Goal: Task Accomplishment & Management: Complete application form

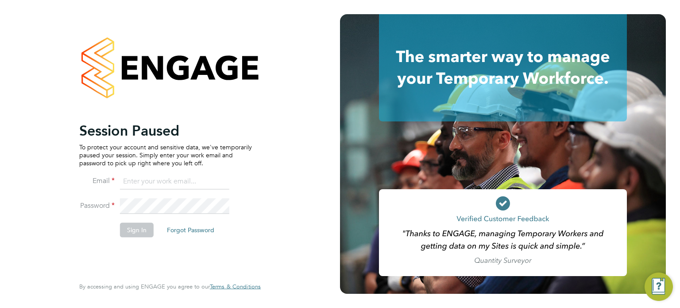
type input "[PERSON_NAME][EMAIL_ADDRESS][PERSON_NAME][DOMAIN_NAME]"
click at [146, 232] on button "Sign In" at bounding box center [137, 230] width 34 height 14
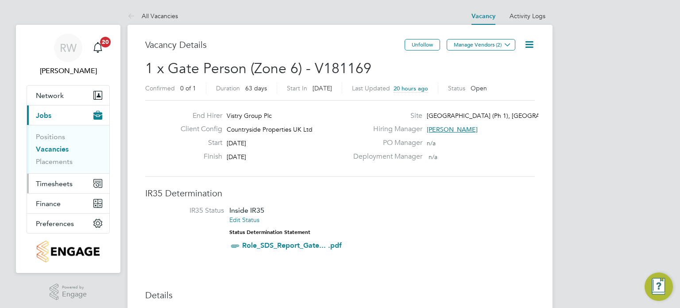
click at [49, 181] on span "Timesheets" at bounding box center [54, 183] width 37 height 8
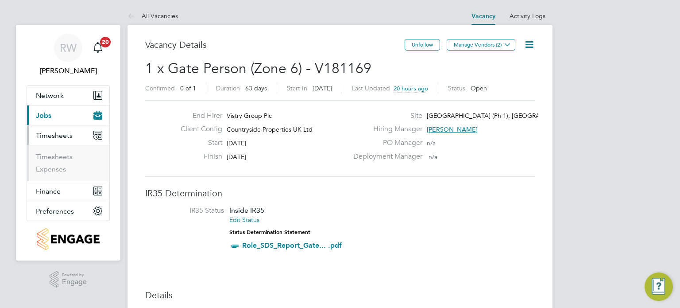
click at [56, 163] on li "Timesheets" at bounding box center [69, 158] width 66 height 12
click at [60, 157] on link "Timesheets" at bounding box center [54, 156] width 37 height 8
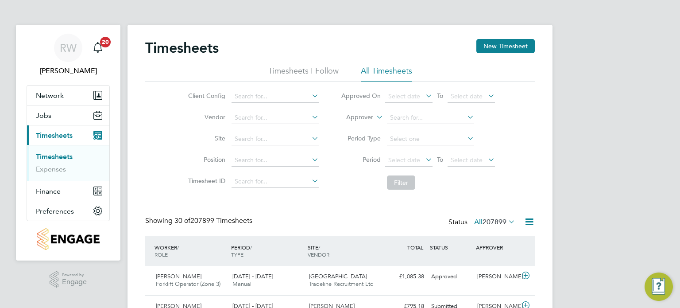
scroll to position [22, 77]
click at [250, 131] on li "Site" at bounding box center [251, 138] width 155 height 21
click at [251, 135] on input at bounding box center [274, 139] width 87 height 12
click at [257, 147] on li "Alvaredus ( Fairham )" at bounding box center [275, 151] width 88 height 12
type input "Alvaredus ([GEOGRAPHIC_DATA])"
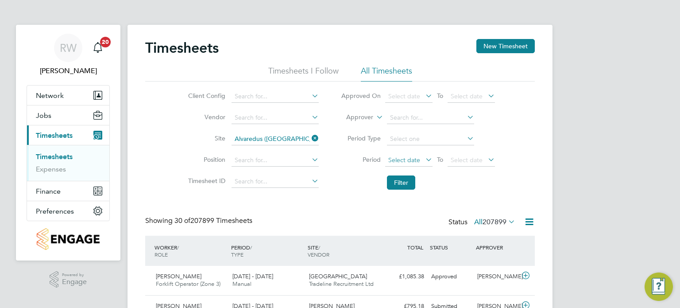
click at [398, 159] on span "Select date" at bounding box center [404, 160] width 32 height 8
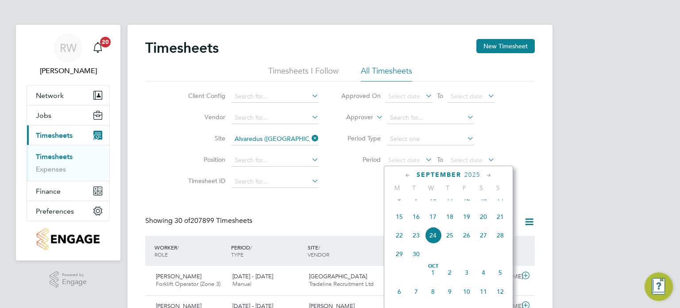
click at [400, 219] on span "15" at bounding box center [399, 216] width 17 height 17
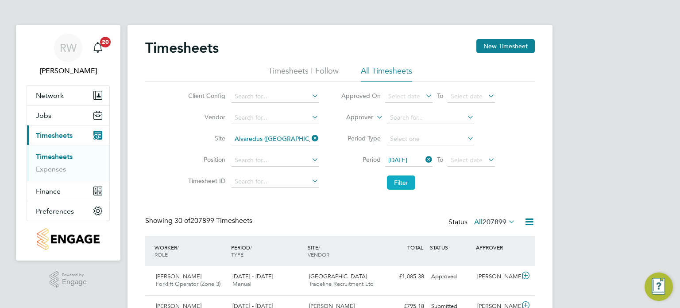
click at [403, 180] on button "Filter" at bounding box center [401, 182] width 28 height 14
click at [51, 116] on button "Jobs" at bounding box center [68, 114] width 82 height 19
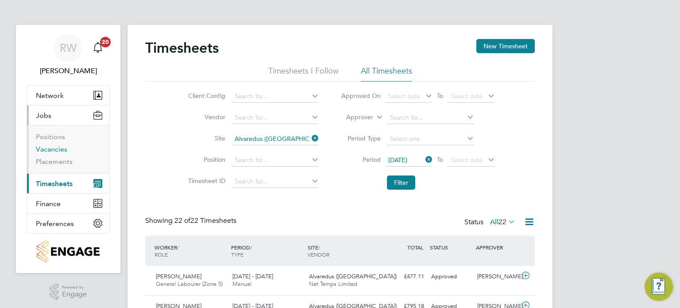
click at [52, 150] on link "Vacancies" at bounding box center [51, 149] width 31 height 8
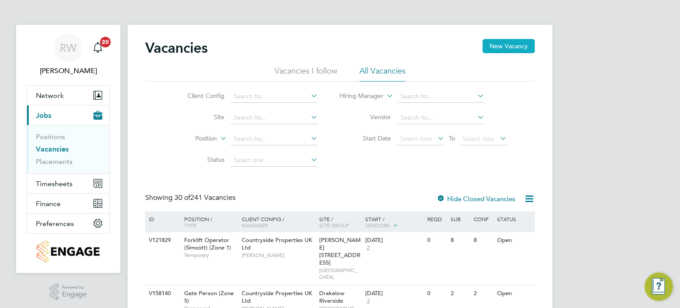
click at [502, 51] on button "New Vacancy" at bounding box center [508, 46] width 52 height 14
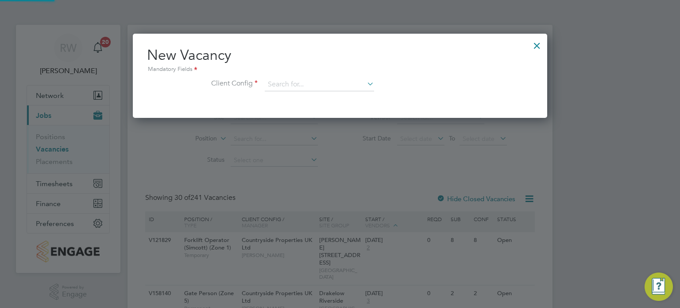
scroll to position [84, 415]
click at [344, 80] on input at bounding box center [319, 84] width 109 height 13
click at [339, 189] on li "Countryside Properties UK Ltd" at bounding box center [378, 193] width 227 height 12
type input "Countryside Properties UK Ltd"
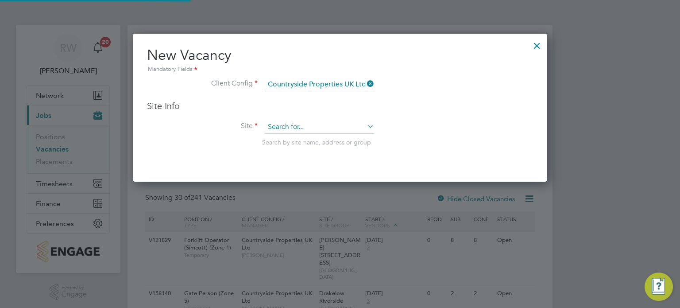
click at [303, 127] on input at bounding box center [319, 126] width 109 height 13
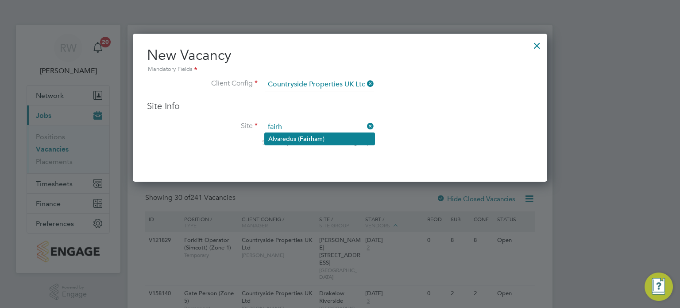
click at [303, 135] on b "Fairh" at bounding box center [307, 139] width 15 height 8
type input "Alvaredus ([GEOGRAPHIC_DATA])"
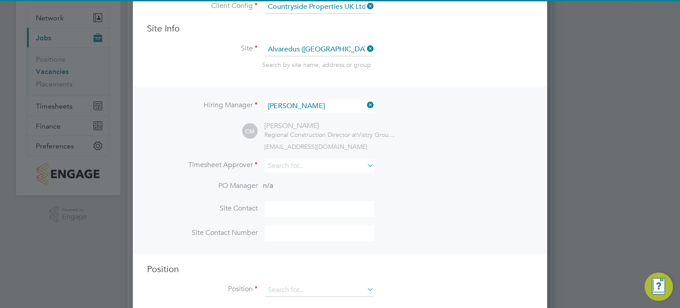
scroll to position [84, 0]
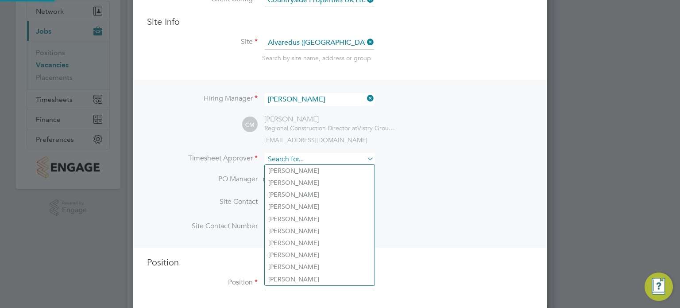
click at [292, 161] on input at bounding box center [319, 159] width 109 height 13
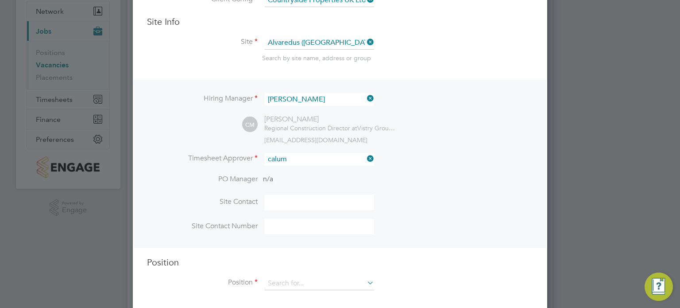
click at [304, 169] on li "Calum Madden" at bounding box center [320, 171] width 110 height 12
type input "[PERSON_NAME]"
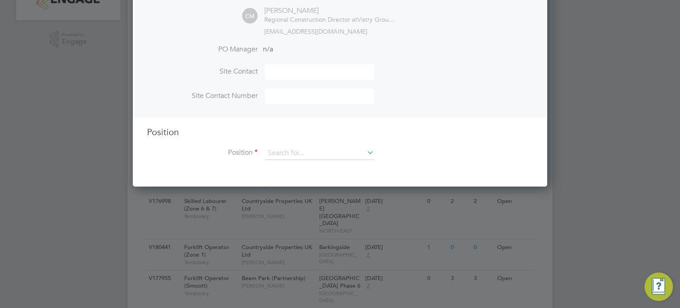
scroll to position [253, 0]
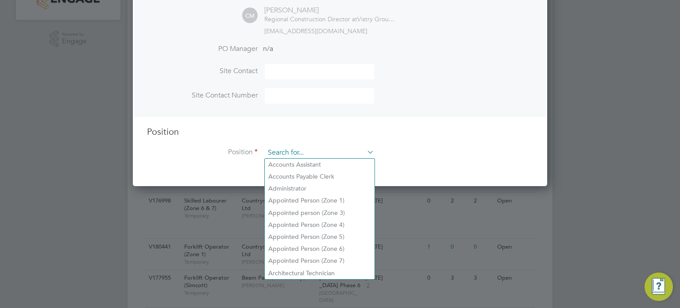
click at [301, 155] on input at bounding box center [319, 152] width 109 height 13
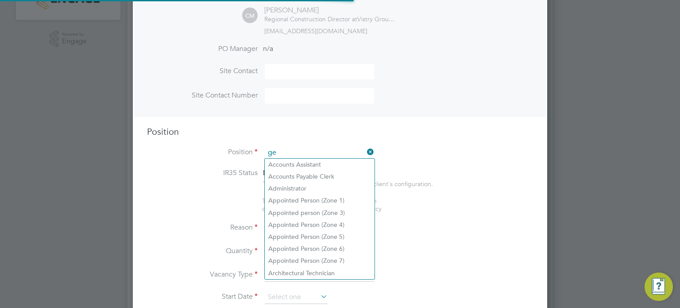
scroll to position [1267, 415]
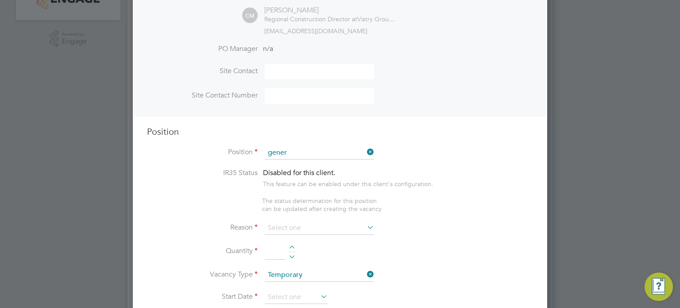
click at [320, 208] on li "Gener al Labourer (Zone 5)" at bounding box center [320, 213] width 110 height 12
type input "General Labourer (Zone 5)"
type textarea "- General labouring duties - Supporting the trades on site - Moving materials a…"
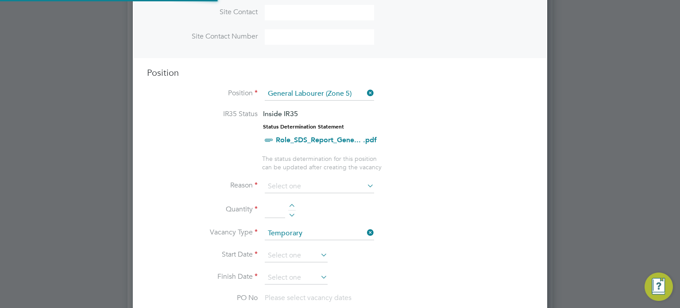
scroll to position [370, 0]
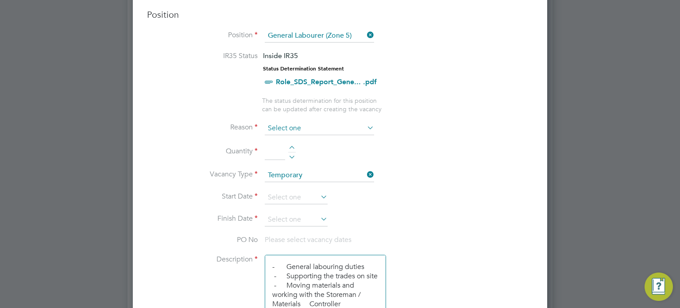
click at [343, 125] on input at bounding box center [319, 128] width 109 height 13
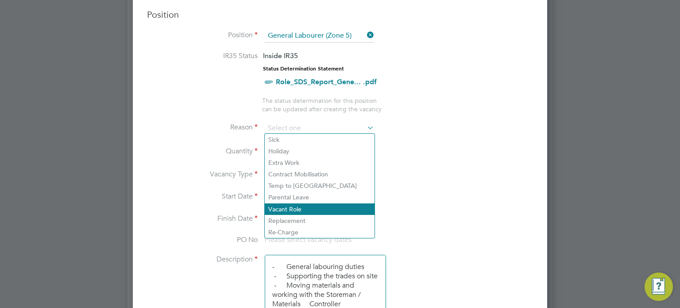
click at [308, 212] on li "Vacant Role" at bounding box center [320, 209] width 110 height 12
type input "Vacant Role"
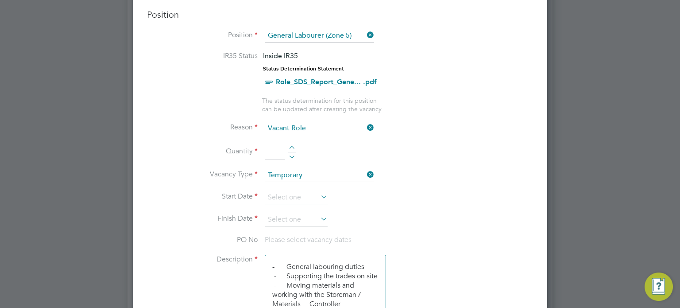
click at [290, 146] on div at bounding box center [292, 149] width 8 height 6
type input "1"
click at [293, 193] on input at bounding box center [296, 197] width 63 height 13
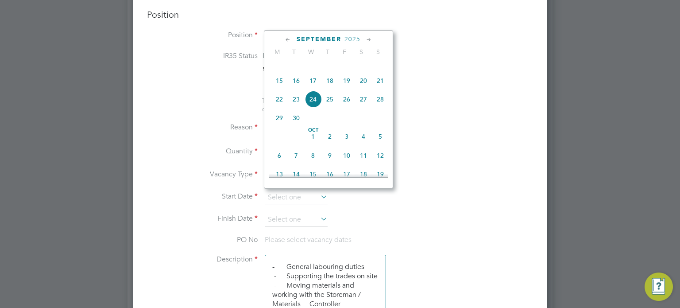
click at [278, 83] on span "15" at bounding box center [279, 80] width 17 height 17
type input "15 Sep 2025"
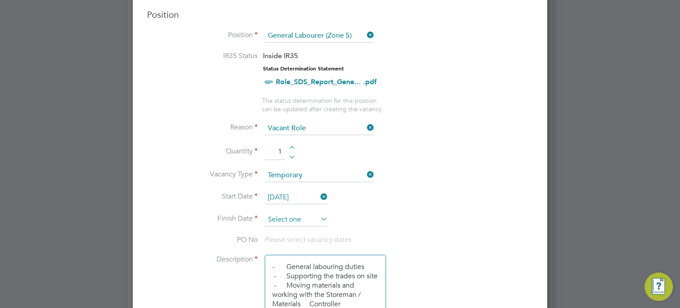
click at [290, 215] on input at bounding box center [296, 219] width 63 height 13
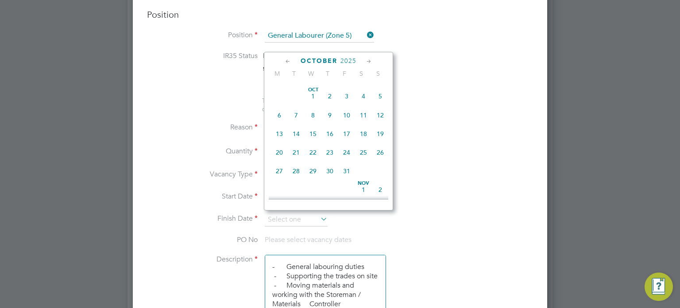
scroll to position [391, 0]
click at [345, 178] on span "31" at bounding box center [346, 169] width 17 height 17
type input "31 Oct 2025"
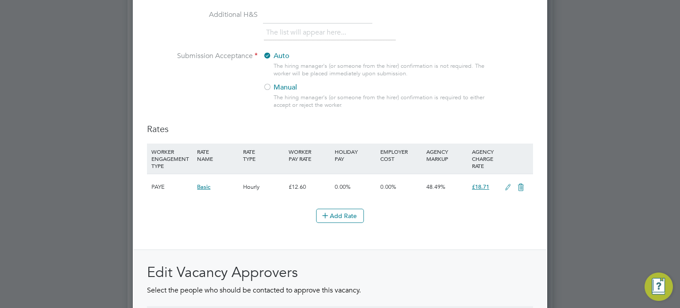
scroll to position [1057, 0]
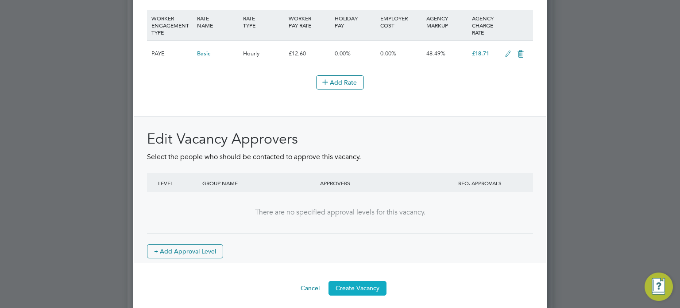
click at [349, 281] on button "Create Vacancy" at bounding box center [357, 288] width 58 height 14
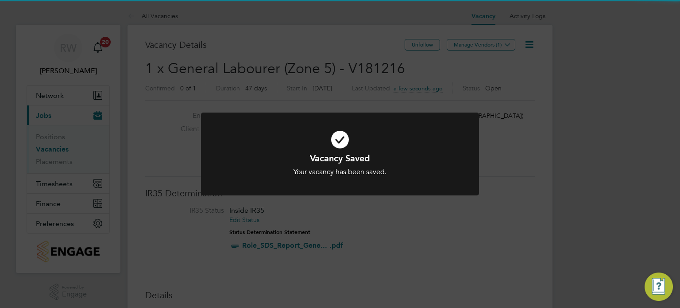
click at [504, 186] on div "Vacancy Saved Your vacancy has been saved. Cancel Okay" at bounding box center [340, 154] width 680 height 308
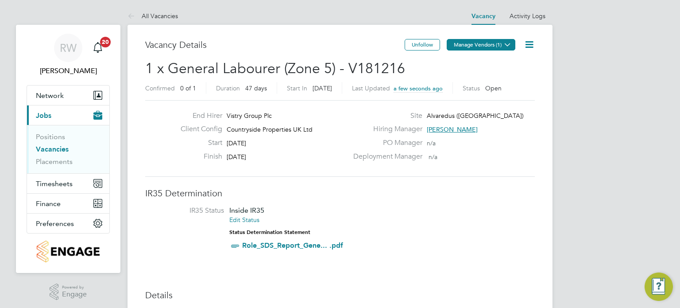
click at [487, 39] on button "Manage Vendors (1)" at bounding box center [481, 45] width 69 height 12
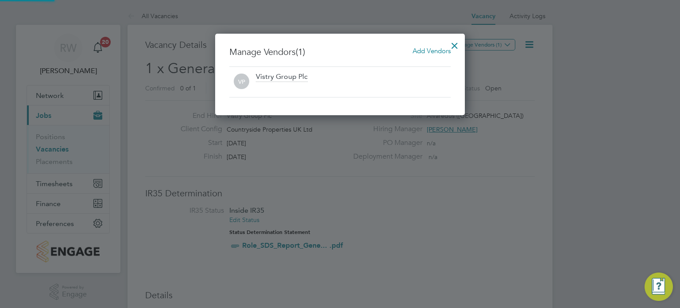
scroll to position [81, 250]
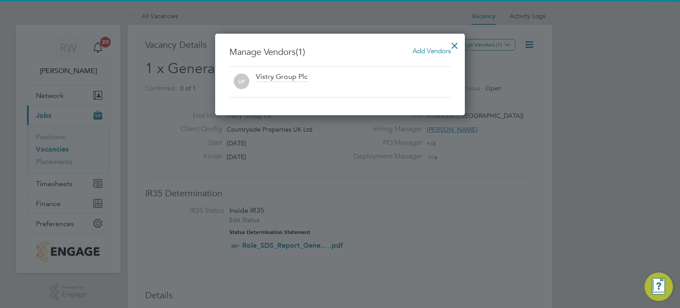
click at [428, 46] on div "Manage Vendors (1) Add Vendors VP Vistry Group Plc" at bounding box center [340, 74] width 250 height 81
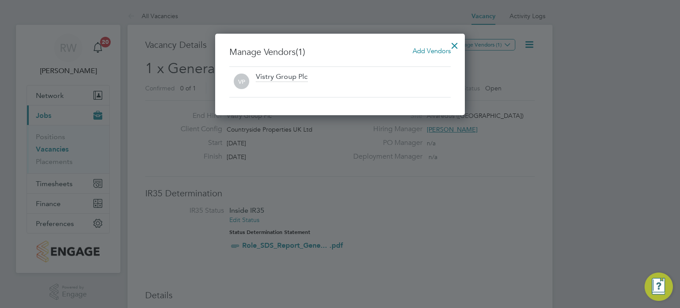
click at [427, 49] on span "Add Vendors" at bounding box center [431, 50] width 38 height 8
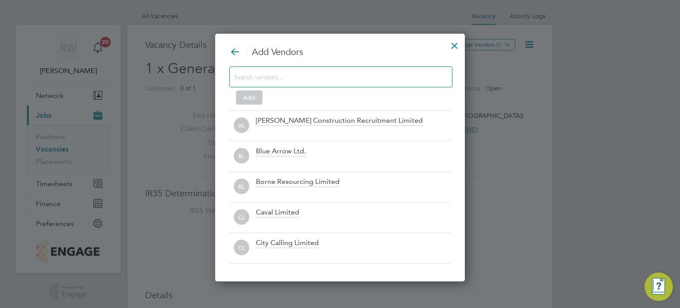
click at [335, 69] on div at bounding box center [340, 76] width 223 height 21
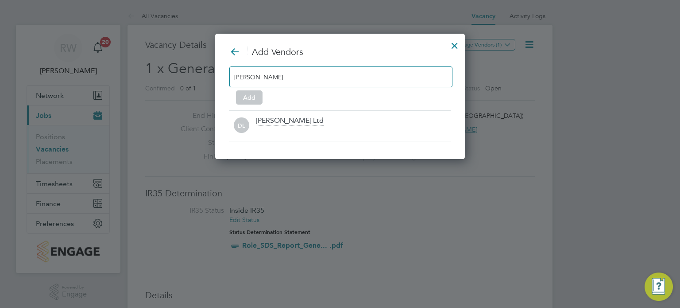
scroll to position [125, 250]
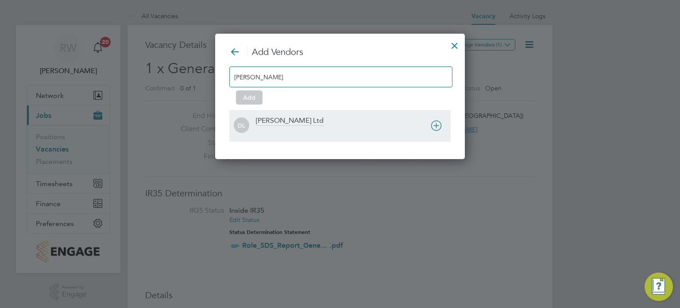
type input "daniel"
click at [289, 118] on div "Daniel Owen Ltd" at bounding box center [290, 121] width 68 height 10
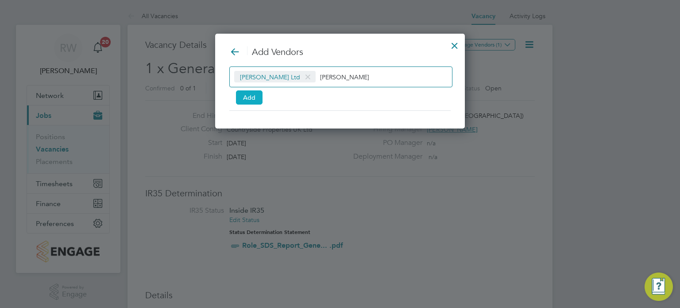
click at [249, 93] on button "Add" at bounding box center [249, 97] width 27 height 14
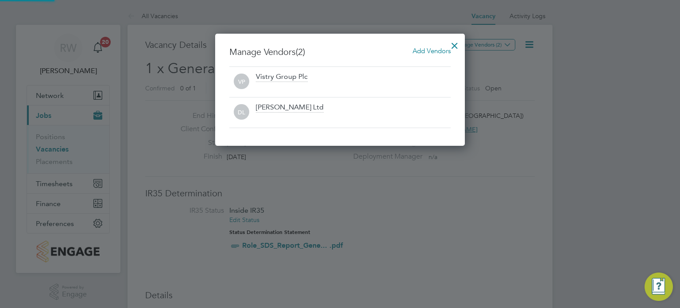
scroll to position [112, 250]
click at [457, 42] on div at bounding box center [455, 43] width 16 height 16
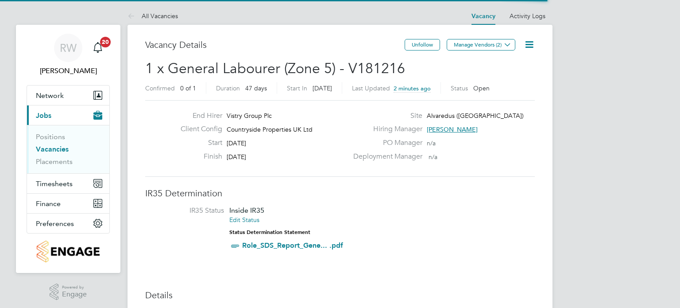
scroll to position [26, 62]
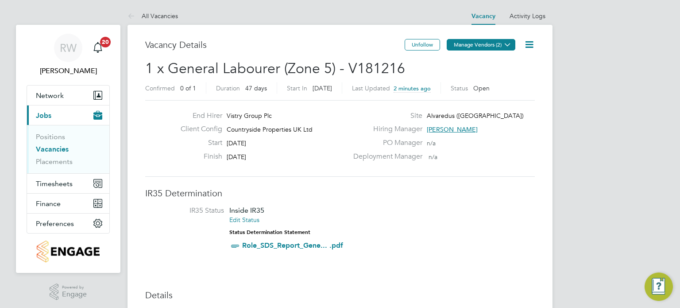
click at [493, 39] on button "Manage Vendors (2)" at bounding box center [481, 45] width 69 height 12
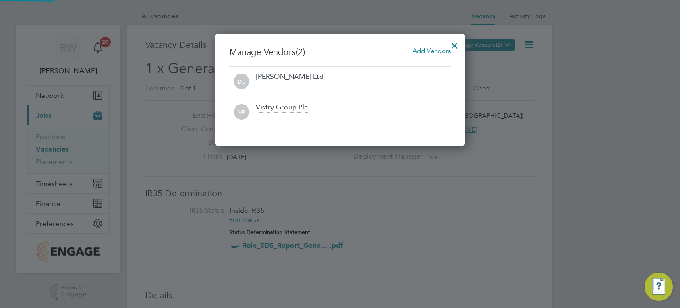
scroll to position [112, 250]
click at [500, 89] on div at bounding box center [340, 154] width 680 height 308
click at [457, 43] on div at bounding box center [455, 43] width 16 height 16
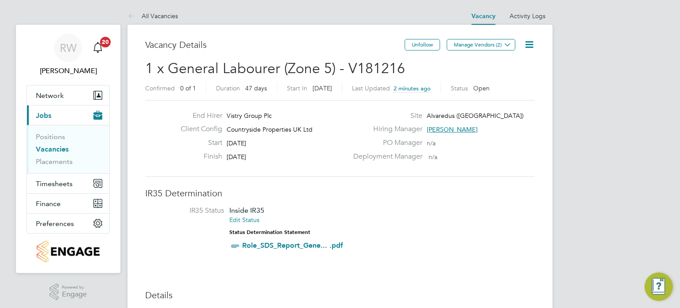
click at [529, 42] on icon at bounding box center [529, 44] width 11 height 11
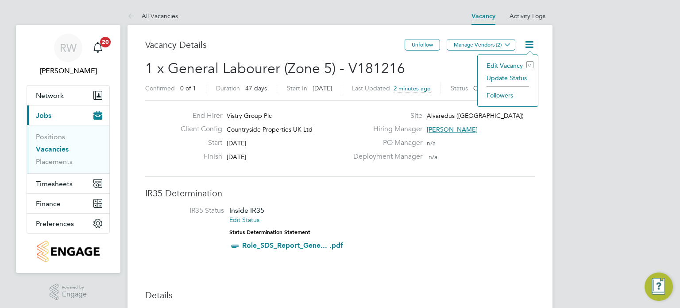
click at [502, 63] on li "Edit Vacancy e" at bounding box center [507, 65] width 51 height 12
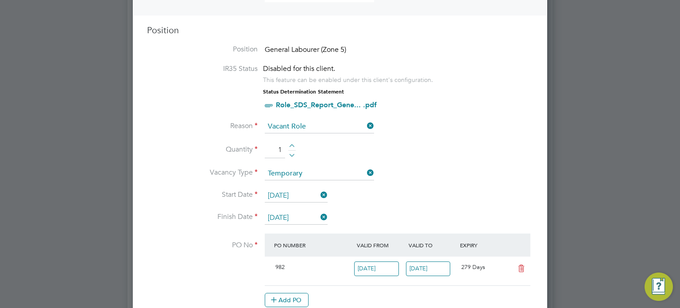
scroll to position [376, 0]
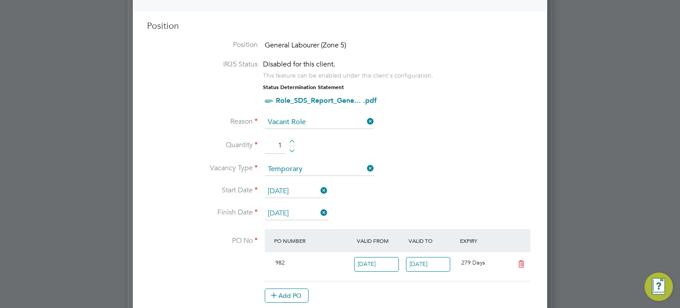
click at [295, 187] on input "[DATE]" at bounding box center [296, 191] width 63 height 13
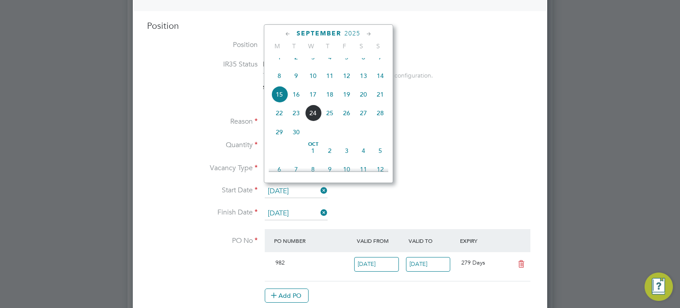
click at [362, 64] on span "6" at bounding box center [363, 57] width 17 height 17
type input "06 Sep 2025"
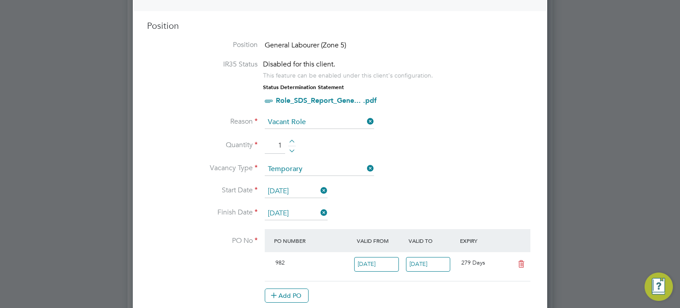
click at [290, 212] on input "31 Oct 2025" at bounding box center [296, 213] width 63 height 13
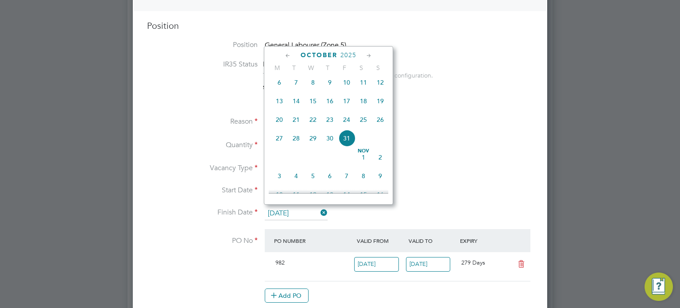
scroll to position [304, 0]
click at [382, 86] on span "12" at bounding box center [380, 82] width 17 height 17
type input "12 Oct 2025"
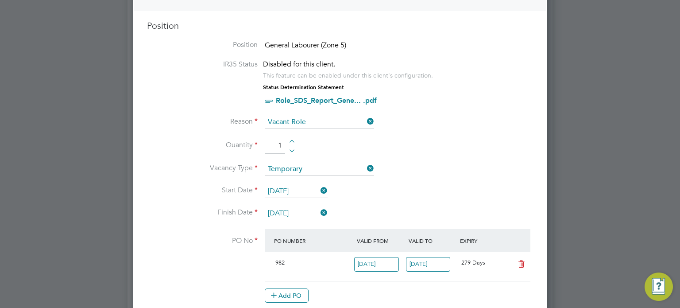
scroll to position [876, 0]
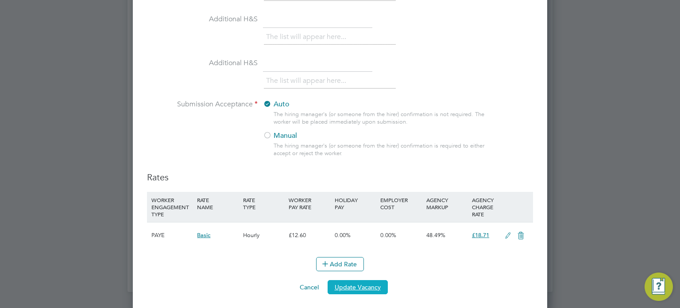
click at [354, 288] on button "Update Vacancy" at bounding box center [357, 287] width 60 height 14
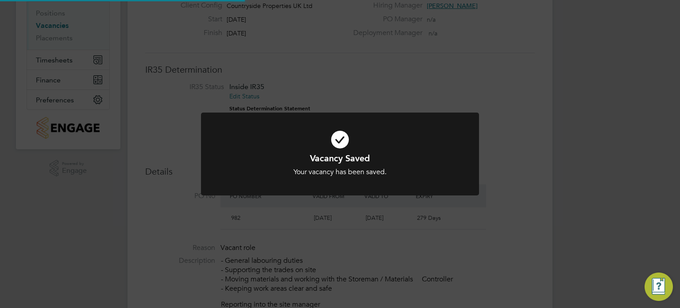
scroll to position [0, 0]
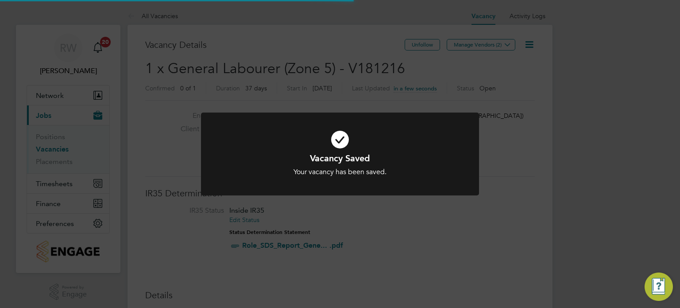
click at [420, 257] on div "Vacancy Saved Your vacancy has been saved. Cancel Okay" at bounding box center [340, 154] width 680 height 308
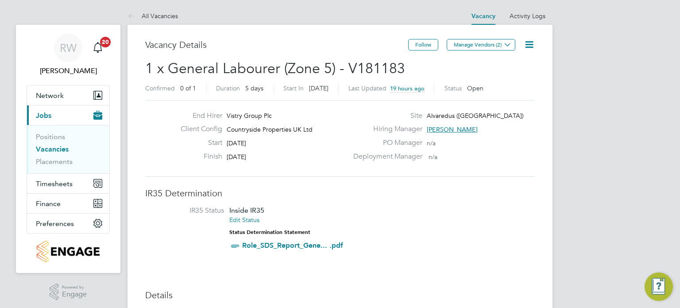
click at [496, 45] on button "Manage Vendors (2)" at bounding box center [481, 45] width 69 height 12
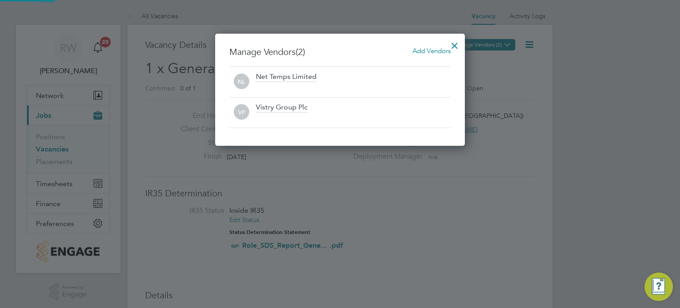
scroll to position [112, 250]
click at [454, 43] on div at bounding box center [455, 43] width 16 height 16
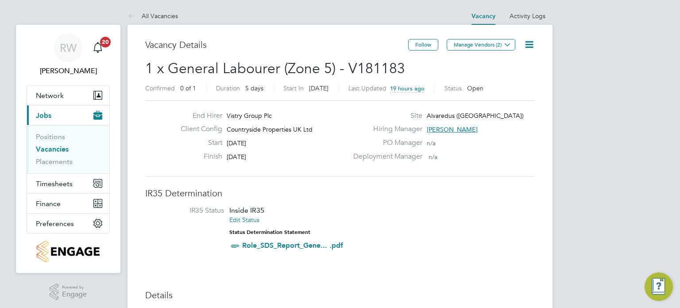
click at [530, 42] on icon at bounding box center [529, 44] width 11 height 11
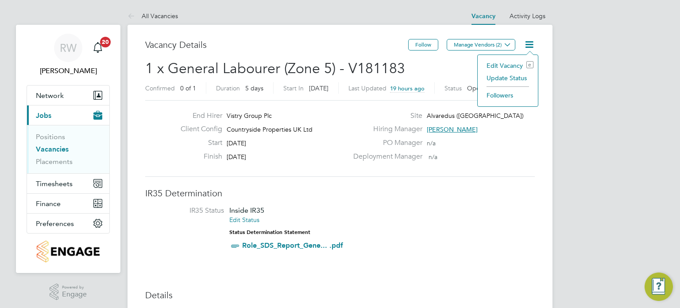
click at [513, 75] on li "Update Status" at bounding box center [507, 78] width 51 height 12
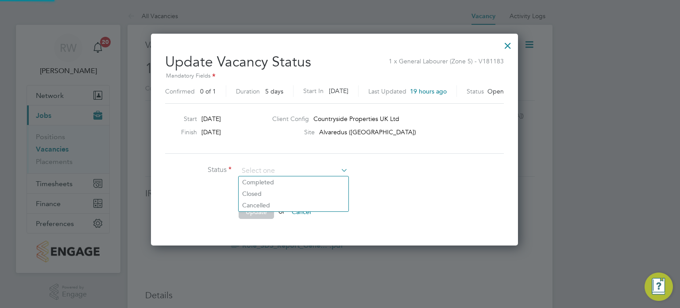
scroll to position [210, 377]
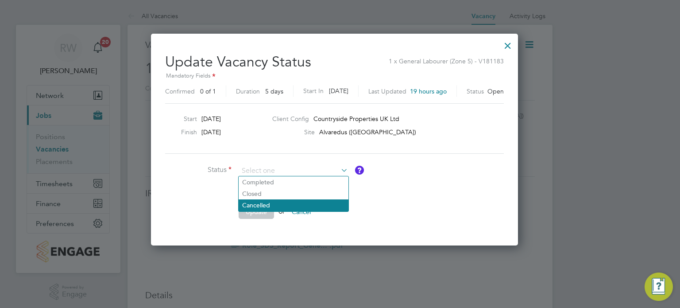
click at [289, 200] on li "Cancelled" at bounding box center [294, 205] width 110 height 12
type input "Cancelled"
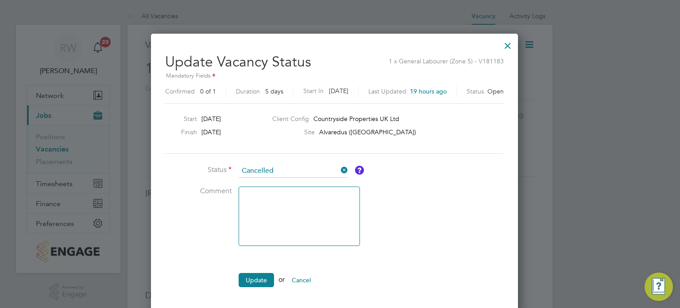
scroll to position [278, 377]
click at [255, 273] on button "Update" at bounding box center [256, 280] width 35 height 14
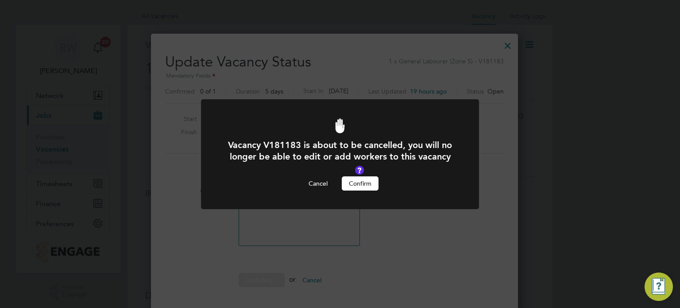
click at [365, 182] on button "Confirm" at bounding box center [360, 183] width 37 height 14
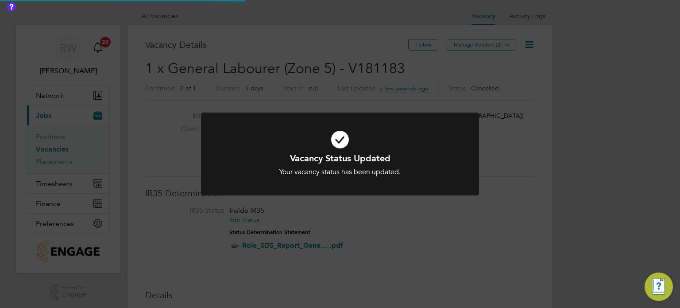
scroll to position [26, 62]
click at [395, 72] on div "Vacancy Status Updated Your vacancy status has been updated. Cancel Okay" at bounding box center [340, 154] width 680 height 308
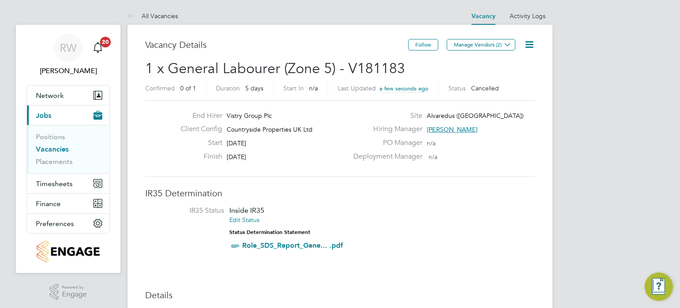
click at [528, 42] on icon at bounding box center [529, 44] width 11 height 11
click at [513, 79] on li "Update Status" at bounding box center [507, 78] width 51 height 12
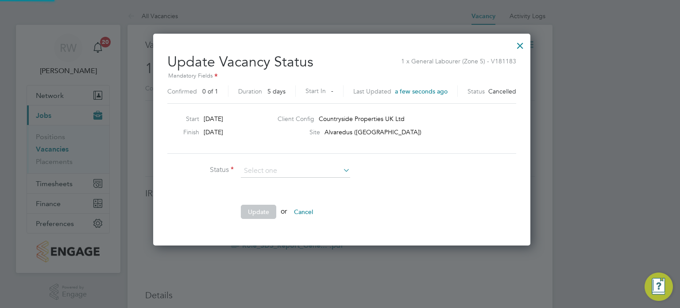
scroll to position [210, 374]
click at [512, 50] on div at bounding box center [520, 43] width 16 height 16
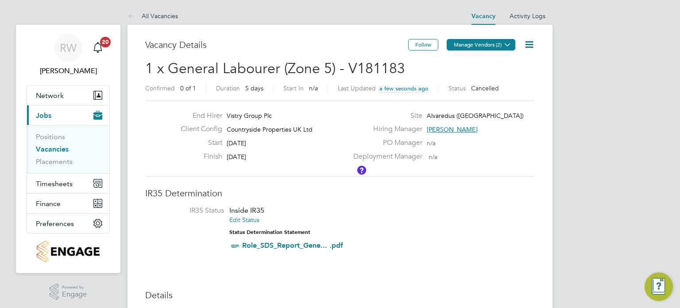
click at [511, 46] on icon at bounding box center [507, 44] width 7 height 7
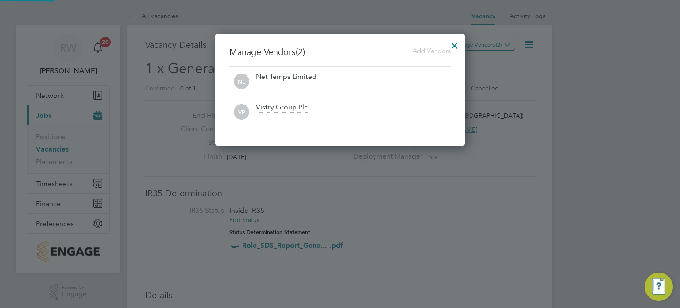
scroll to position [112, 250]
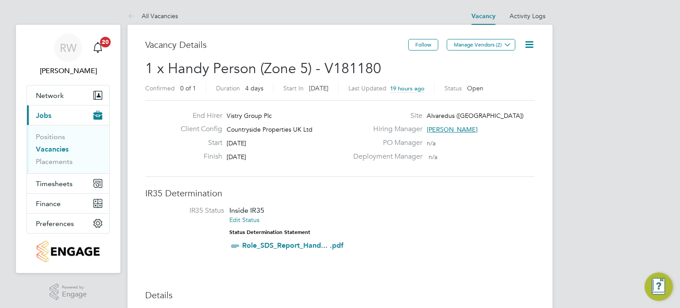
click at [530, 46] on icon at bounding box center [529, 44] width 11 height 11
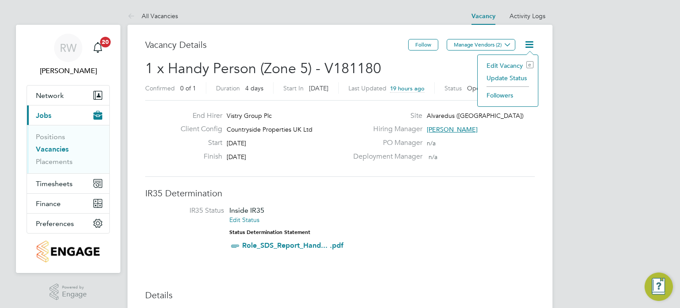
click at [513, 75] on li "Update Status" at bounding box center [507, 78] width 51 height 12
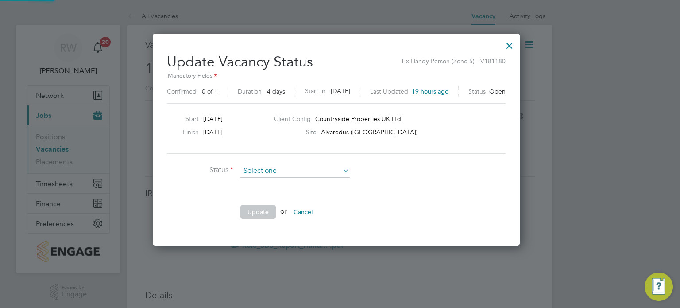
scroll to position [210, 374]
click at [285, 196] on li "Closed" at bounding box center [295, 194] width 110 height 12
type input "Closed"
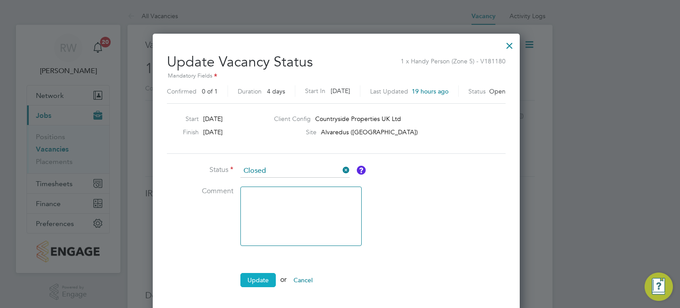
click at [261, 279] on button "Update" at bounding box center [257, 280] width 35 height 14
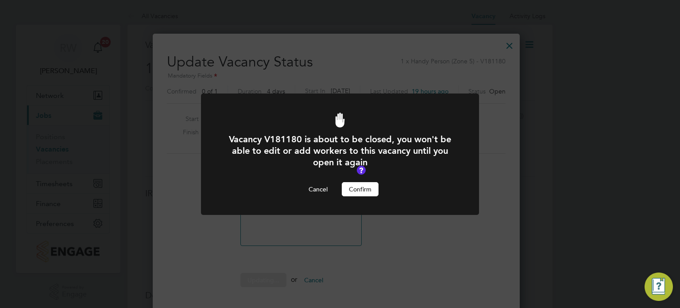
click at [362, 191] on button "Confirm" at bounding box center [360, 189] width 37 height 14
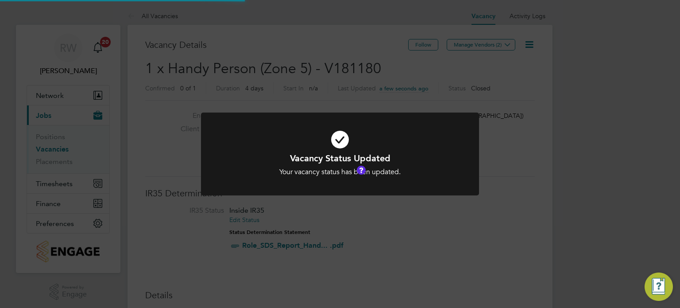
scroll to position [26, 62]
click at [393, 69] on div "Vacancy Status Updated Your vacancy status has been updated. Cancel Okay" at bounding box center [340, 154] width 680 height 308
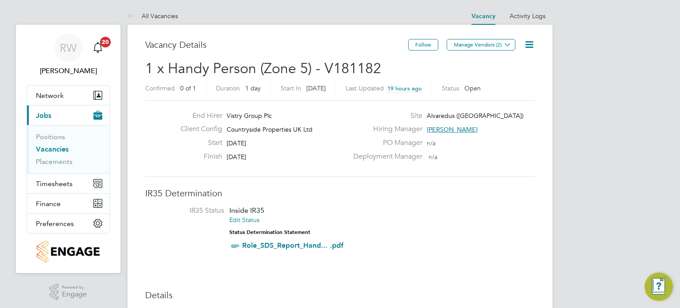
click at [530, 42] on icon at bounding box center [529, 44] width 11 height 11
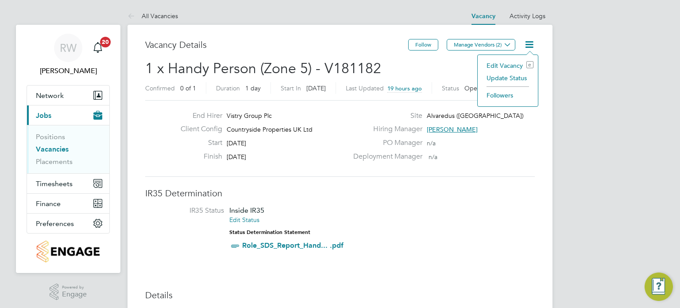
click at [509, 75] on li "Update Status" at bounding box center [507, 78] width 51 height 12
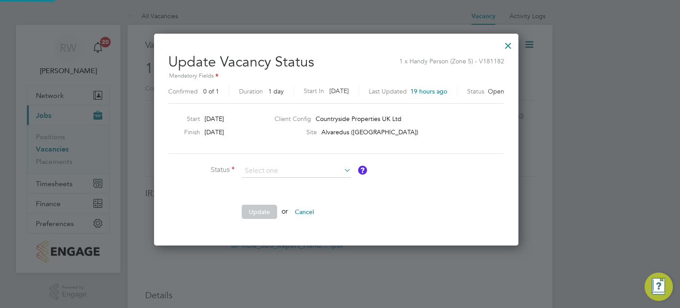
scroll to position [210, 371]
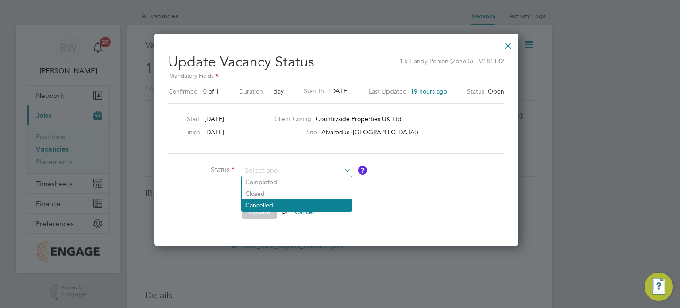
click at [301, 206] on li "Cancelled" at bounding box center [297, 205] width 110 height 12
type input "Cancelled"
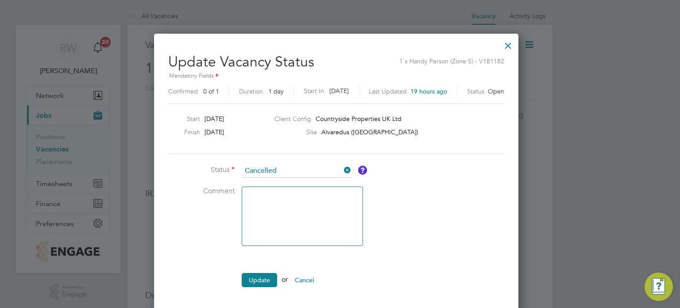
scroll to position [278, 371]
click at [257, 279] on button "Update" at bounding box center [259, 280] width 35 height 14
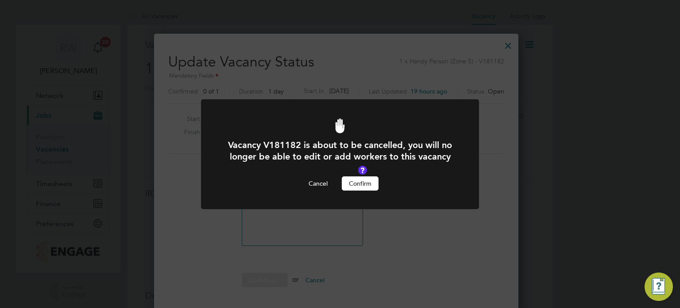
click at [351, 180] on button "Confirm" at bounding box center [360, 183] width 37 height 14
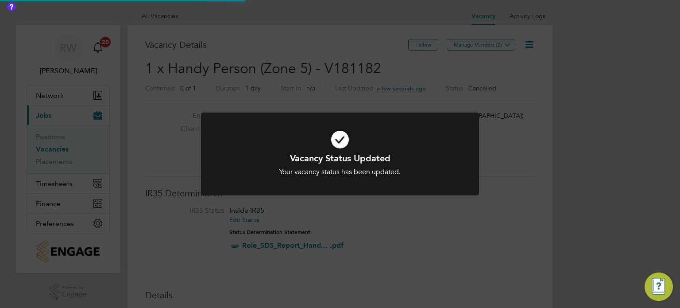
click at [375, 68] on div "Vacancy Status Updated Your vacancy status has been updated. Cancel Okay" at bounding box center [340, 154] width 680 height 308
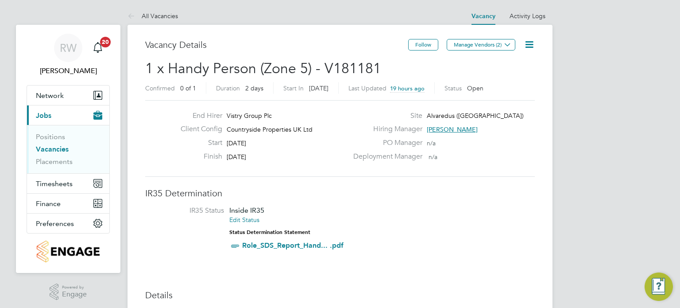
click at [529, 43] on icon at bounding box center [529, 44] width 11 height 11
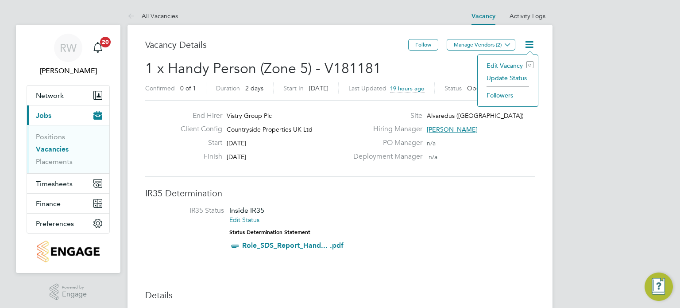
click at [513, 75] on li "Update Status" at bounding box center [507, 78] width 51 height 12
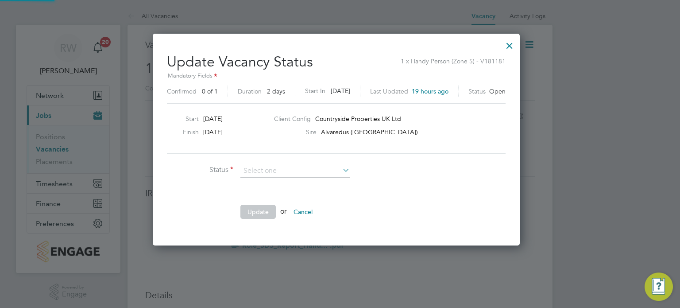
scroll to position [210, 374]
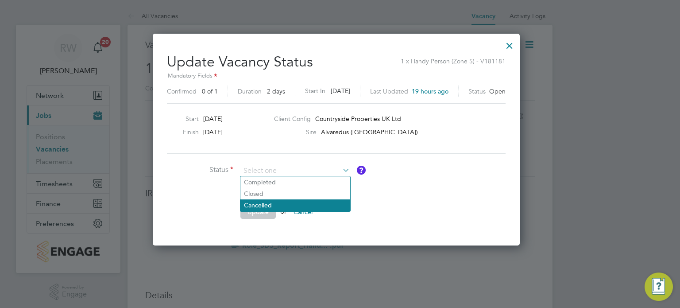
click at [290, 201] on li "Cancelled" at bounding box center [295, 205] width 110 height 12
type input "Cancelled"
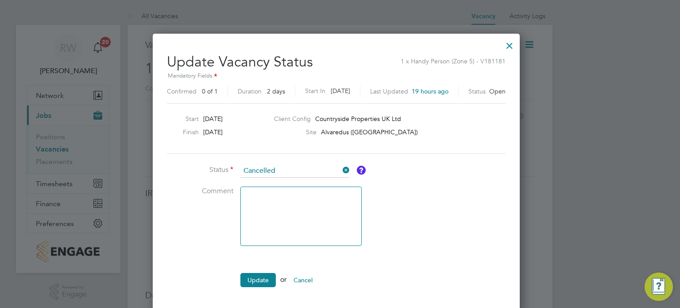
scroll to position [278, 374]
click at [255, 284] on button "Update" at bounding box center [257, 280] width 35 height 14
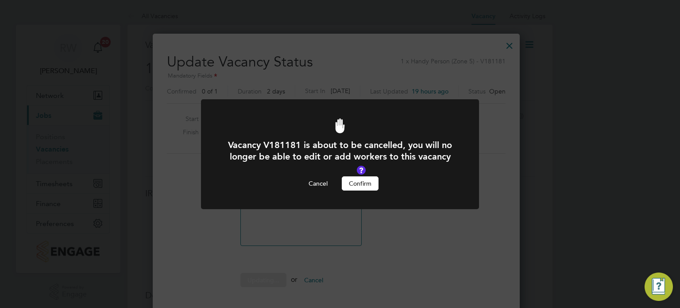
click at [365, 184] on button "Confirm" at bounding box center [360, 183] width 37 height 14
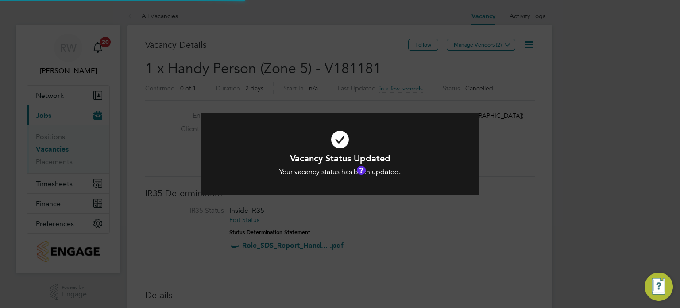
scroll to position [26, 62]
click at [377, 78] on div "Vacancy Status Updated Your vacancy status has been updated. Cancel Okay" at bounding box center [340, 154] width 680 height 308
